Goal: Information Seeking & Learning: Learn about a topic

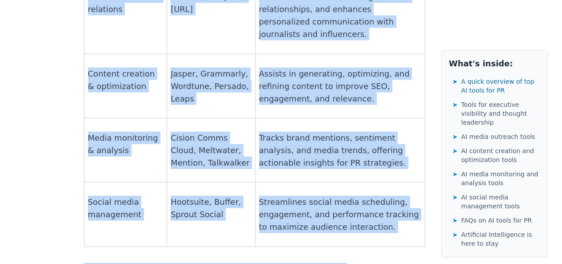
scroll to position [889, 0]
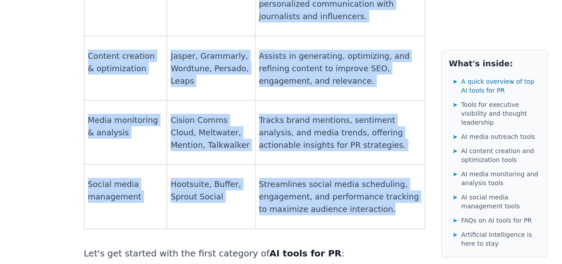
drag, startPoint x: 89, startPoint y: 52, endPoint x: 391, endPoint y: 128, distance: 311.6
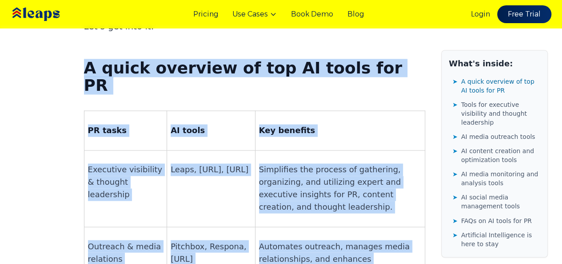
scroll to position [578, 0]
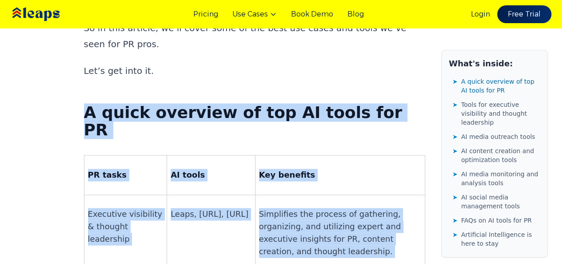
click at [103, 170] on strong "PR tasks" at bounding box center [107, 174] width 39 height 9
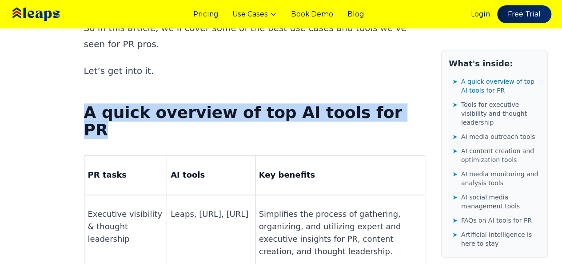
drag, startPoint x: 88, startPoint y: 56, endPoint x: 401, endPoint y: 59, distance: 313.3
copy strong "A quick overview of top AI tools for PR"
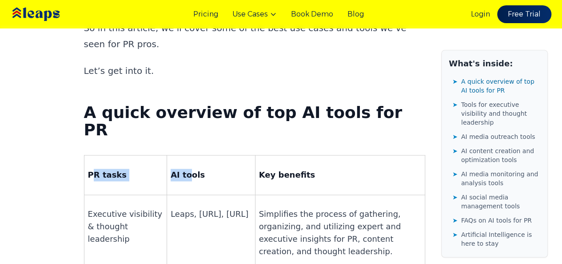
drag, startPoint x: 95, startPoint y: 95, endPoint x: 192, endPoint y: 96, distance: 96.9
click at [192, 155] on tr "PR tasks AI tools Key benefits" at bounding box center [254, 174] width 341 height 39
click at [129, 168] on p "PR tasks" at bounding box center [126, 174] width 76 height 12
drag, startPoint x: 95, startPoint y: 96, endPoint x: 127, endPoint y: 97, distance: 32.0
click at [127, 168] on p "PR tasks" at bounding box center [126, 174] width 76 height 12
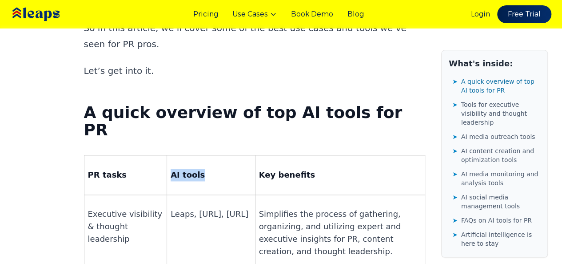
drag, startPoint x: 173, startPoint y: 96, endPoint x: 216, endPoint y: 100, distance: 42.9
click at [216, 168] on p "AI tools" at bounding box center [211, 174] width 80 height 12
copy strong "AI tools"
drag, startPoint x: 258, startPoint y: 96, endPoint x: 295, endPoint y: 90, distance: 37.8
click at [315, 168] on p "Key benefits" at bounding box center [340, 174] width 162 height 12
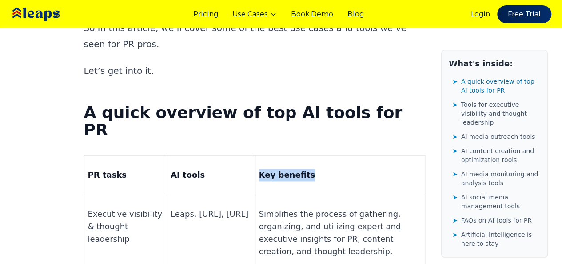
copy strong "Key benefits"
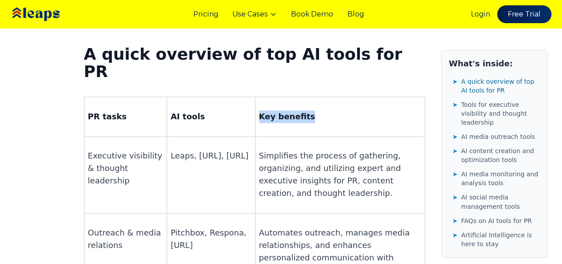
scroll to position [622, 0]
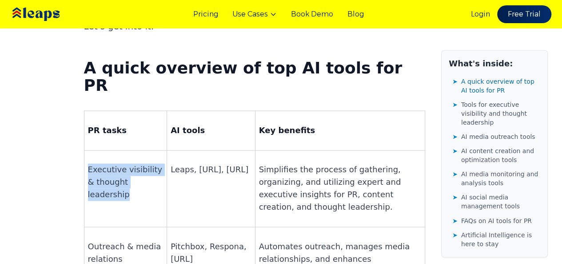
drag, startPoint x: 94, startPoint y: 90, endPoint x: 134, endPoint y: 122, distance: 50.9
click at [134, 163] on p "Executive visibility & thought leadership" at bounding box center [126, 181] width 76 height 37
copy p "Executive visibility & thought leadership"
click at [125, 150] on td "Executive visibility & thought leadership" at bounding box center [125, 188] width 83 height 76
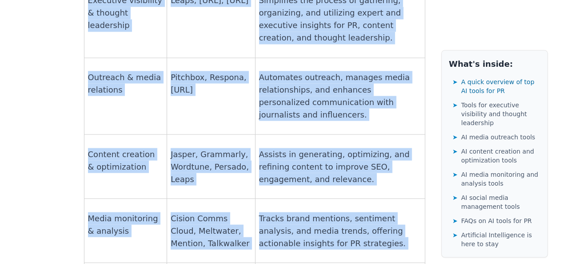
scroll to position [806, 0]
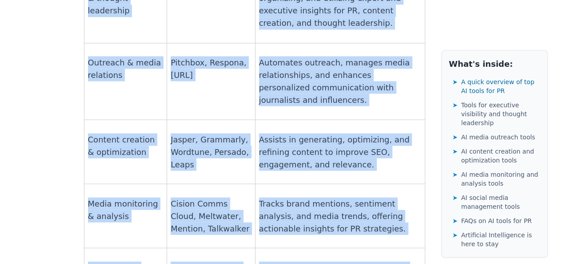
drag, startPoint x: 94, startPoint y: 87, endPoint x: 336, endPoint y: 203, distance: 268.8
click at [383, 213] on tbody "PR tasks AI tools Key benefits Executive visibility & thought leadership Leaps,…" at bounding box center [254, 119] width 341 height 384
copy tbody "Executive visibility & thought leadership Leaps, [URL], [URL] Simplifies the pr…"
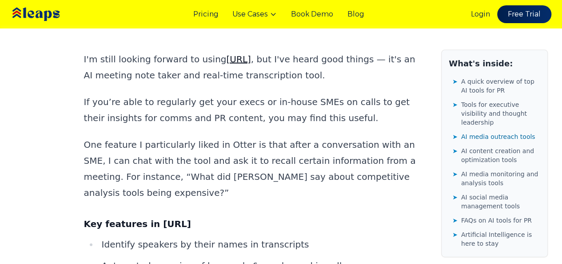
scroll to position [2578, 0]
